Goal: Task Accomplishment & Management: Manage account settings

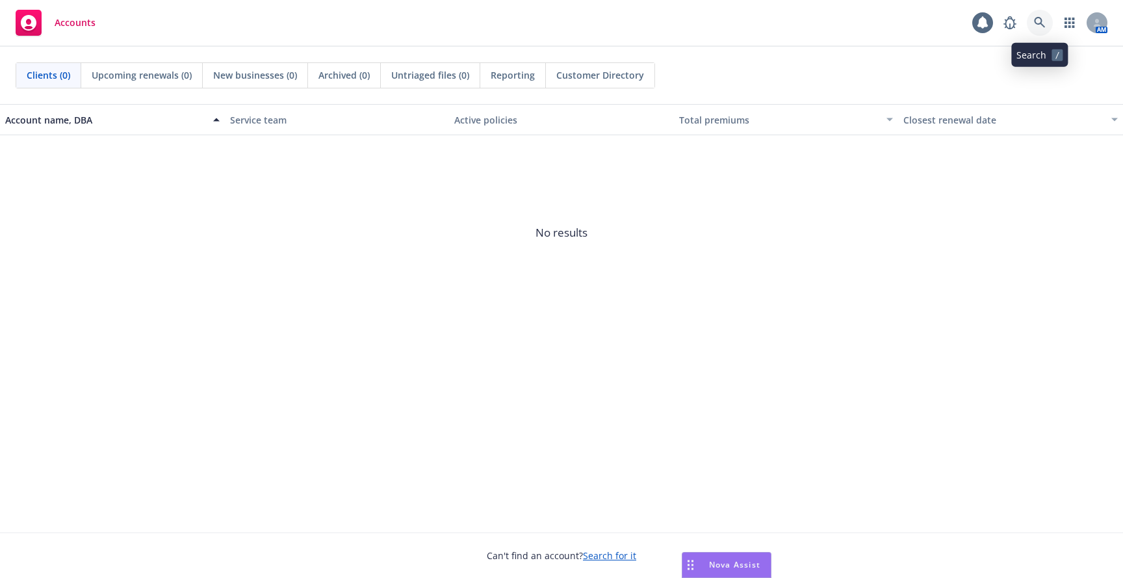
click at [1039, 18] on icon at bounding box center [1039, 22] width 11 height 11
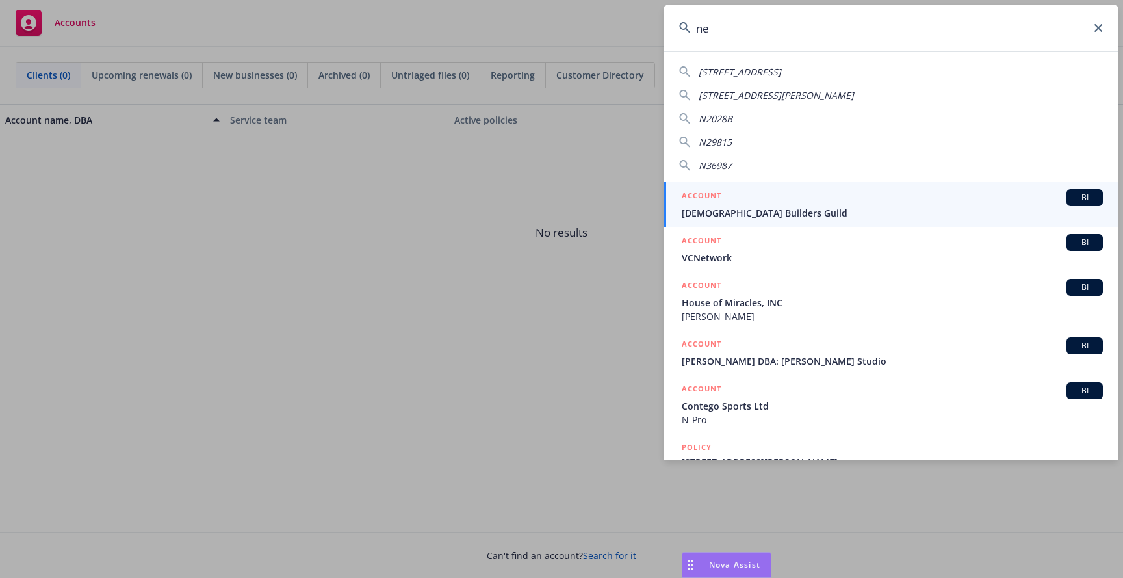
type input "n"
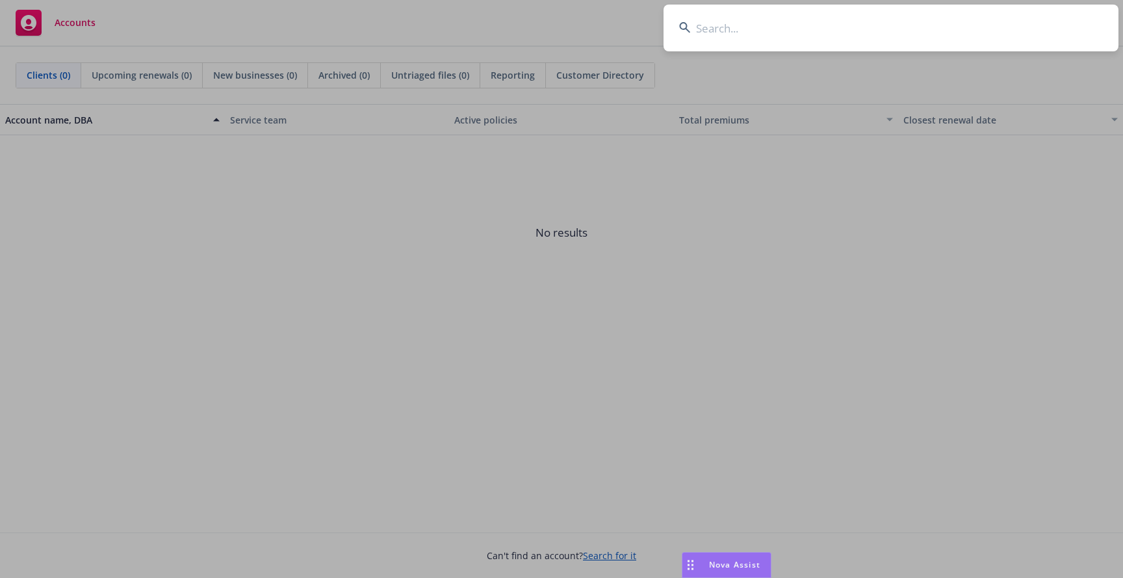
type input "e"
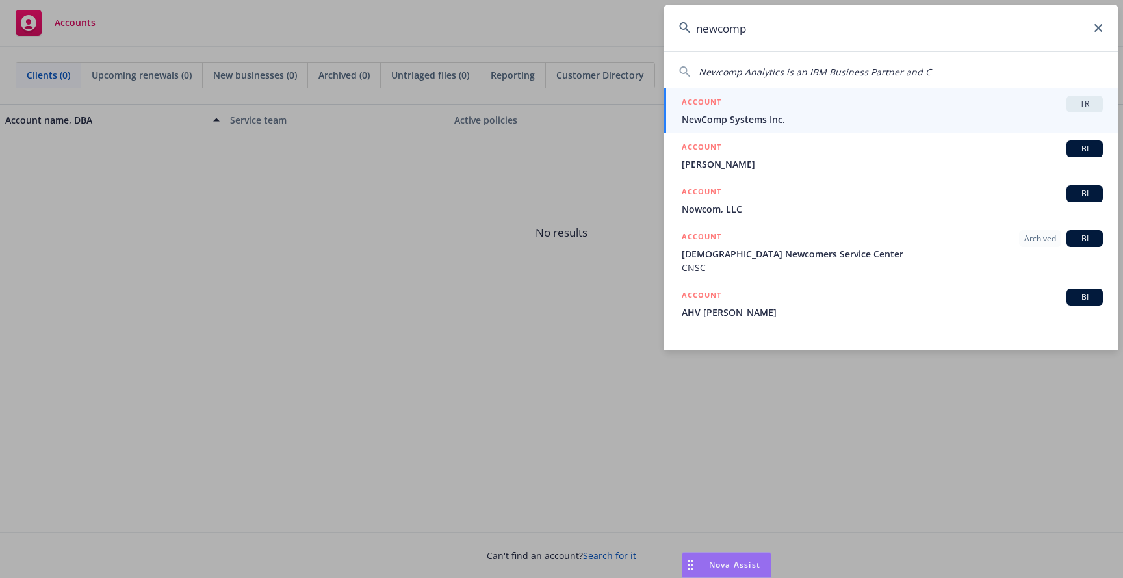
type input "newcomp"
click at [742, 121] on span "NewComp Systems Inc." at bounding box center [892, 119] width 421 height 14
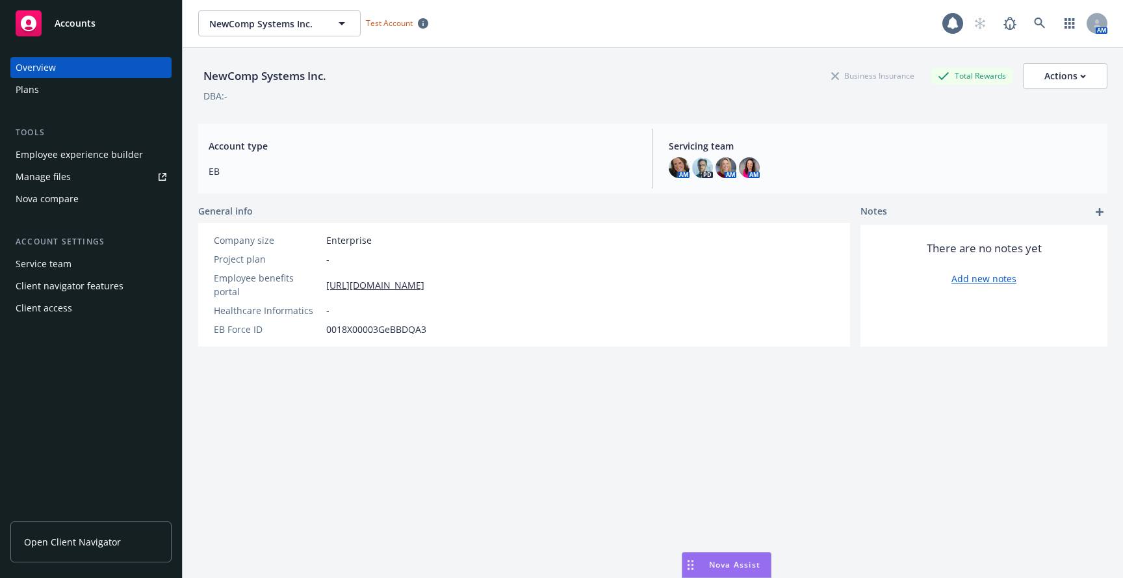
click at [71, 306] on div "Client access" at bounding box center [91, 308] width 151 height 21
